Goal: Task Accomplishment & Management: Manage account settings

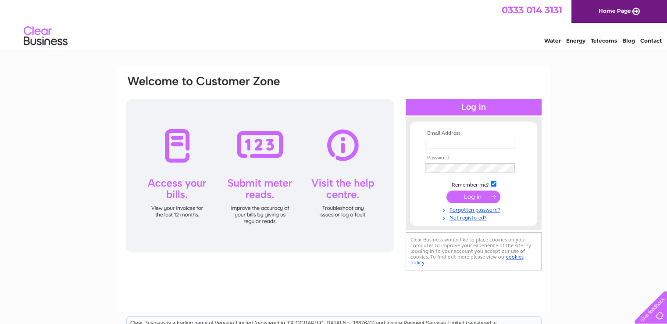
click at [330, 146] on input "text" at bounding box center [470, 144] width 90 height 10
type input "info.rysinejoineryltd@gmail.com"
drag, startPoint x: 495, startPoint y: 185, endPoint x: 495, endPoint y: 180, distance: 4.4
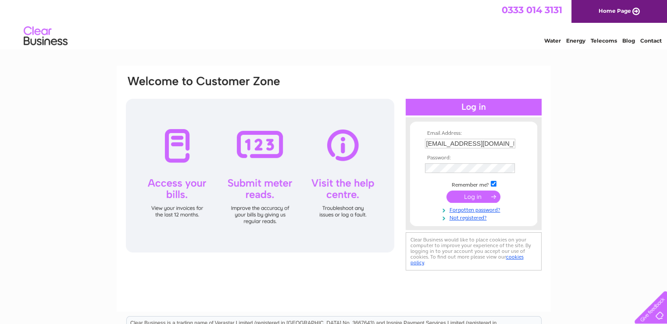
click at [330, 184] on input "checkbox" at bounding box center [494, 184] width 6 height 6
checkbox input "false"
click at [330, 200] on input "submit" at bounding box center [474, 197] width 54 height 12
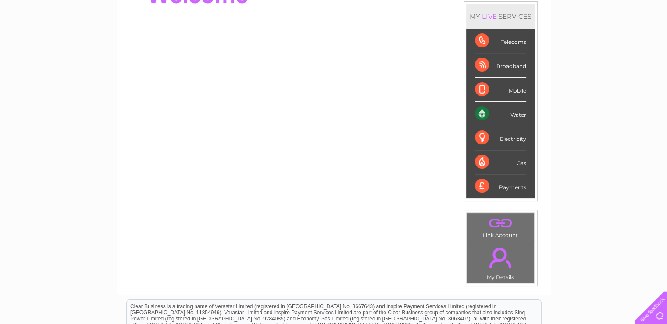
scroll to position [44, 0]
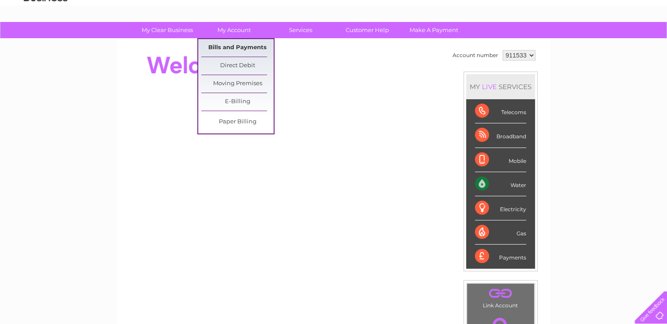
click at [218, 44] on link "Bills and Payments" at bounding box center [237, 48] width 72 height 18
click at [222, 48] on link "Bills and Payments" at bounding box center [237, 48] width 72 height 18
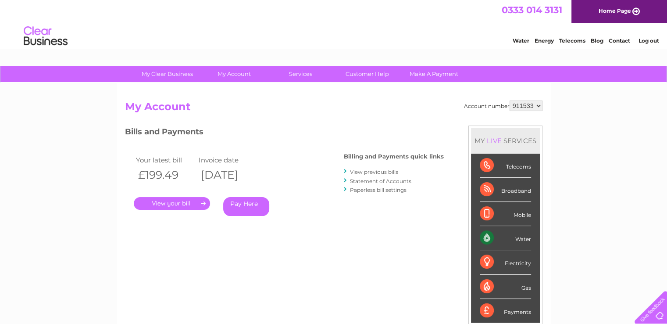
click at [182, 203] on link "." at bounding box center [172, 203] width 76 height 13
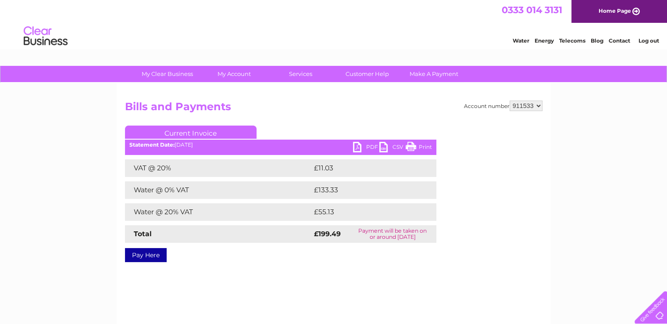
click at [363, 147] on link "PDF" at bounding box center [366, 148] width 26 height 13
click at [649, 41] on link "Log out" at bounding box center [648, 40] width 21 height 7
